Goal: Task Accomplishment & Management: Use online tool/utility

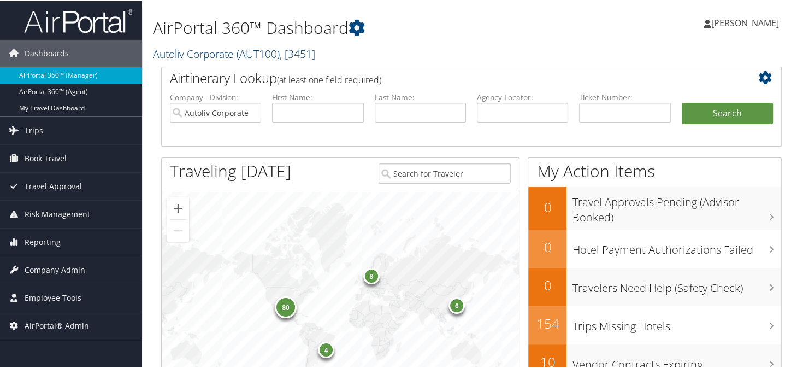
click at [183, 49] on link "Autoliv Corporate ( AUT100 ) , [ 3451 ]" at bounding box center [234, 52] width 162 height 15
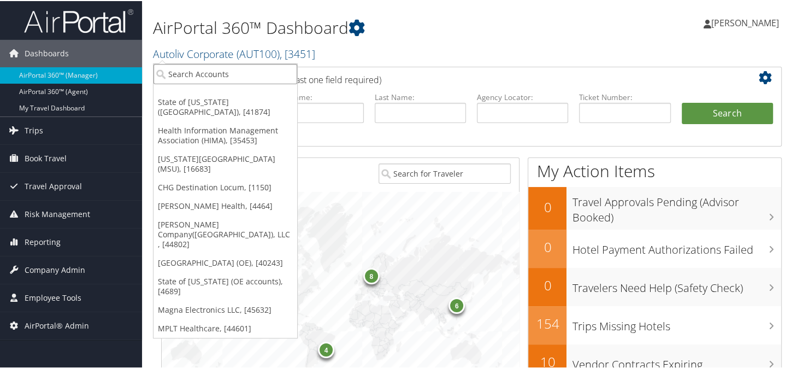
click at [204, 74] on input "search" at bounding box center [226, 73] width 144 height 20
type input "huf"
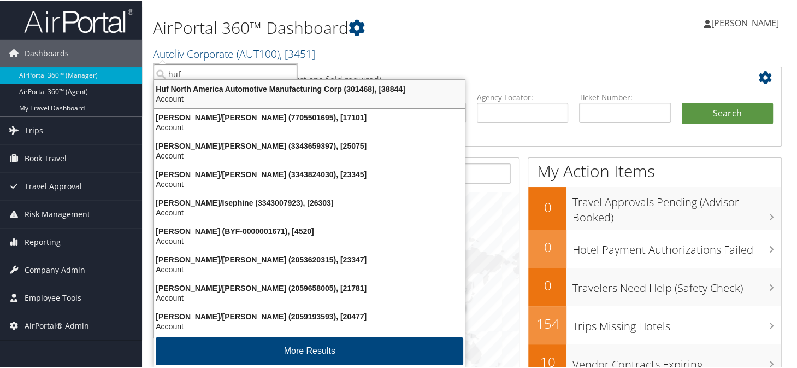
drag, startPoint x: 250, startPoint y: 84, endPoint x: 342, endPoint y: 82, distance: 91.3
click at [251, 83] on div "Huf North America Automotive Manufacturing Corp (301468), [38844]" at bounding box center [310, 88] width 324 height 10
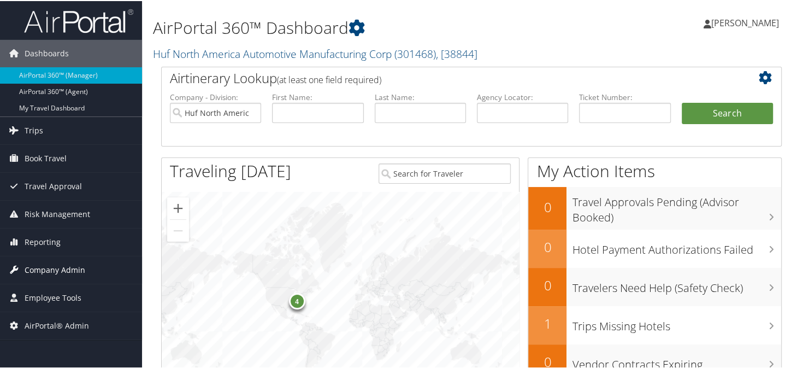
click at [48, 265] on span "Company Admin" at bounding box center [55, 268] width 61 height 27
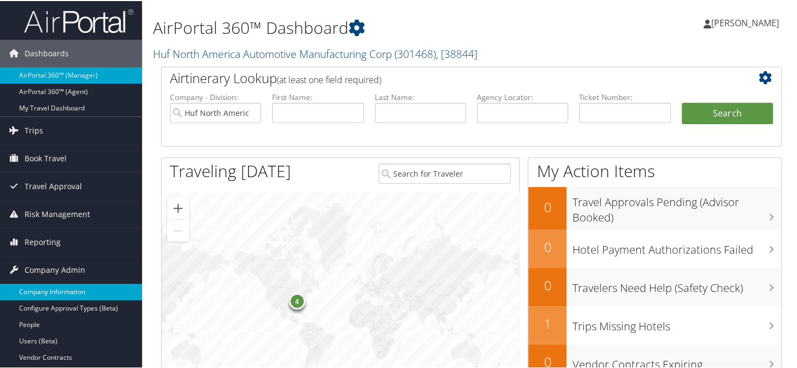
click at [48, 288] on link "Company Information" at bounding box center [71, 291] width 142 height 16
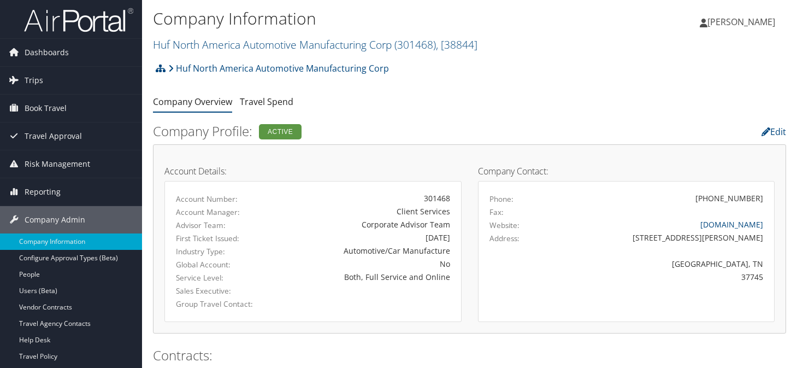
click at [38, 79] on span "Trips" at bounding box center [34, 80] width 19 height 27
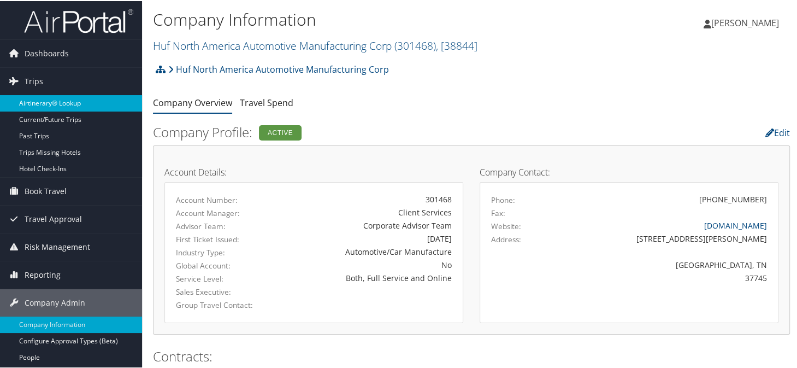
click at [43, 102] on link "Airtinerary® Lookup" at bounding box center [71, 102] width 142 height 16
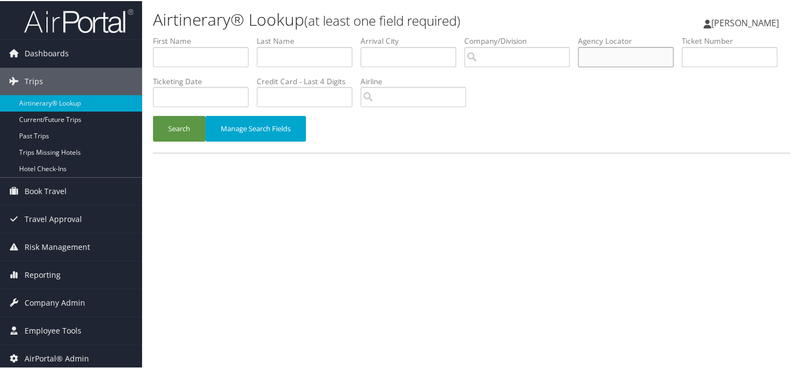
click at [621, 59] on input "text" at bounding box center [626, 56] width 96 height 20
type input "iwvmot"
click at [153, 115] on button "Search" at bounding box center [179, 128] width 52 height 26
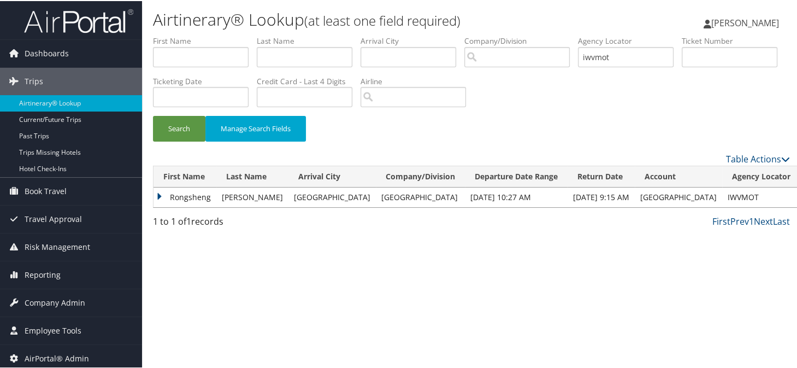
click at [164, 199] on td "Rongsheng" at bounding box center [185, 196] width 63 height 20
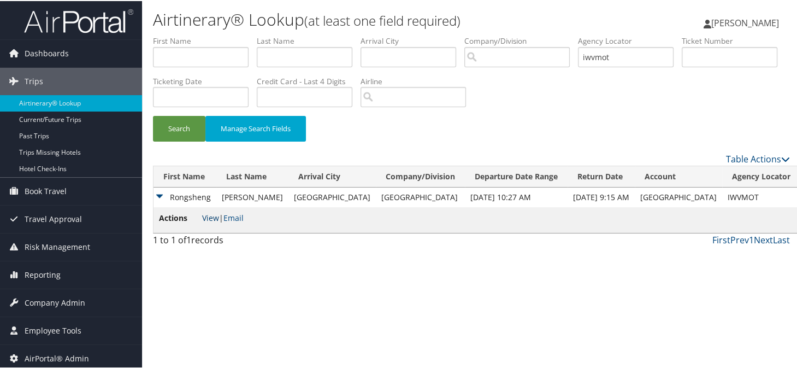
click at [202, 217] on link "View" at bounding box center [210, 217] width 17 height 10
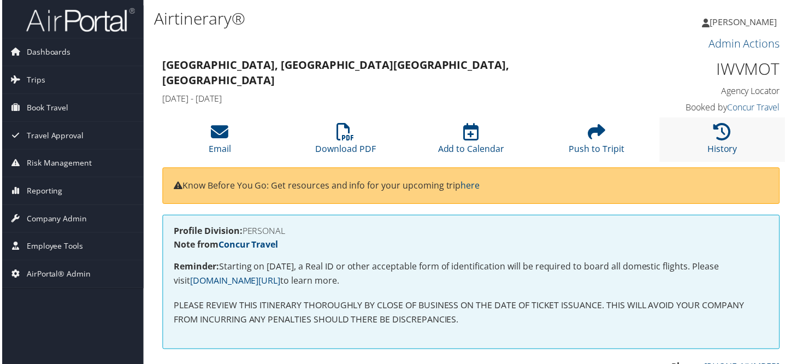
click at [690, 136] on li "History" at bounding box center [724, 140] width 126 height 44
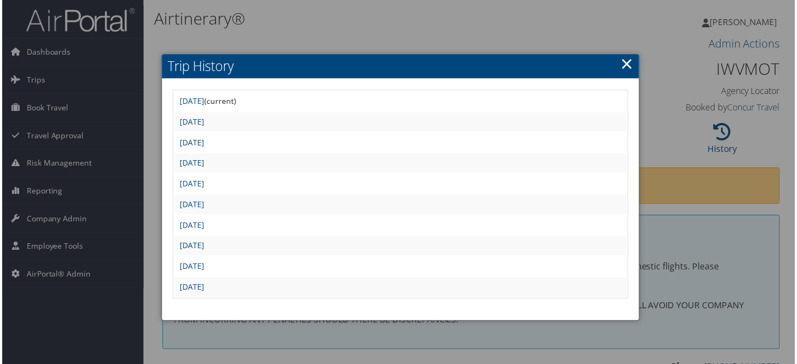
click at [203, 143] on link "Mon Sep 1 18:30:36 MDT 2025" at bounding box center [191, 143] width 25 height 10
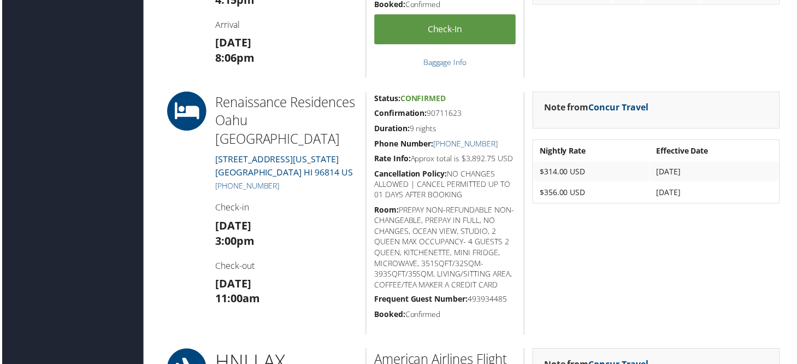
scroll to position [765, 0]
